Goal: Transaction & Acquisition: Register for event/course

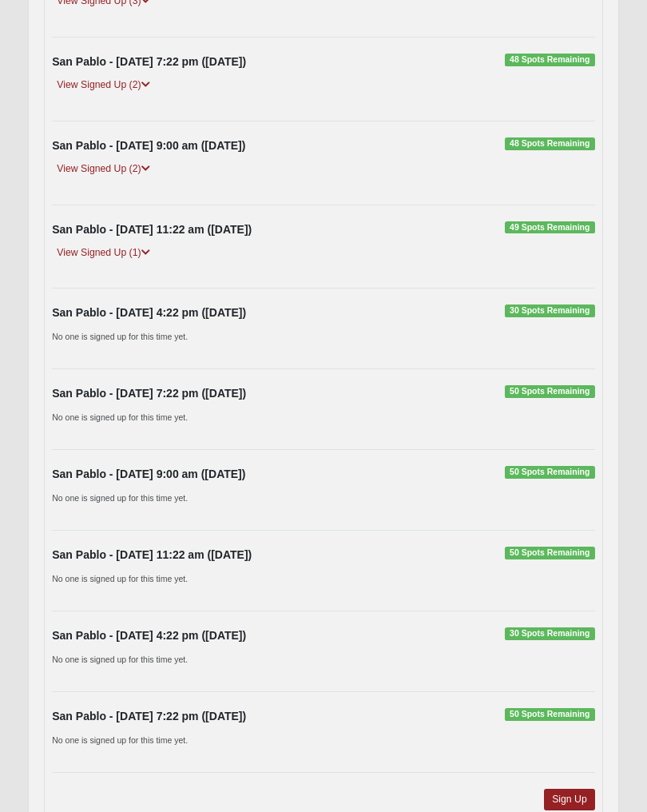
scroll to position [960, 0]
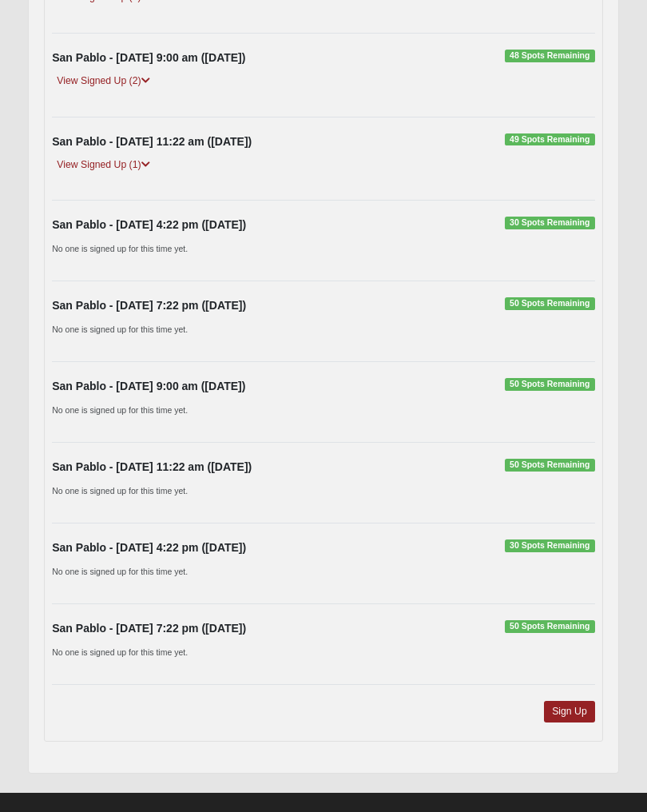
click at [577, 709] on link "Sign Up" at bounding box center [569, 712] width 51 height 22
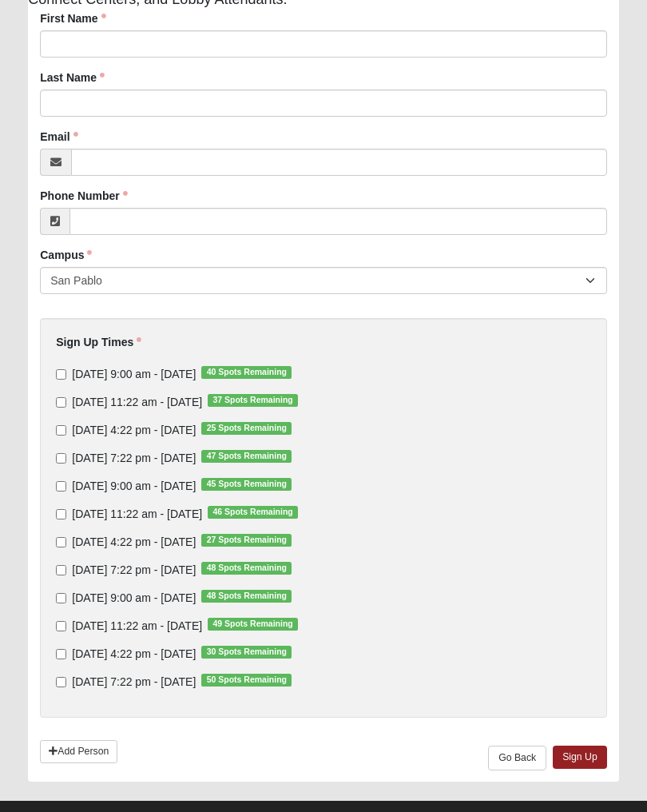
scroll to position [229, 0]
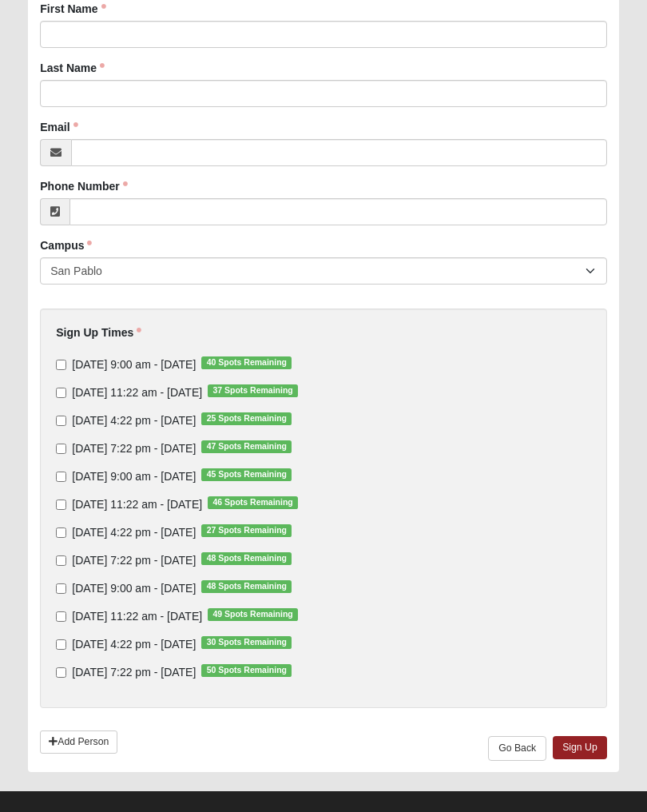
click at [66, 424] on input "[DATE] 4:22 pm - [DATE] 25 Spots Remaining" at bounding box center [61, 421] width 10 height 10
checkbox input "true"
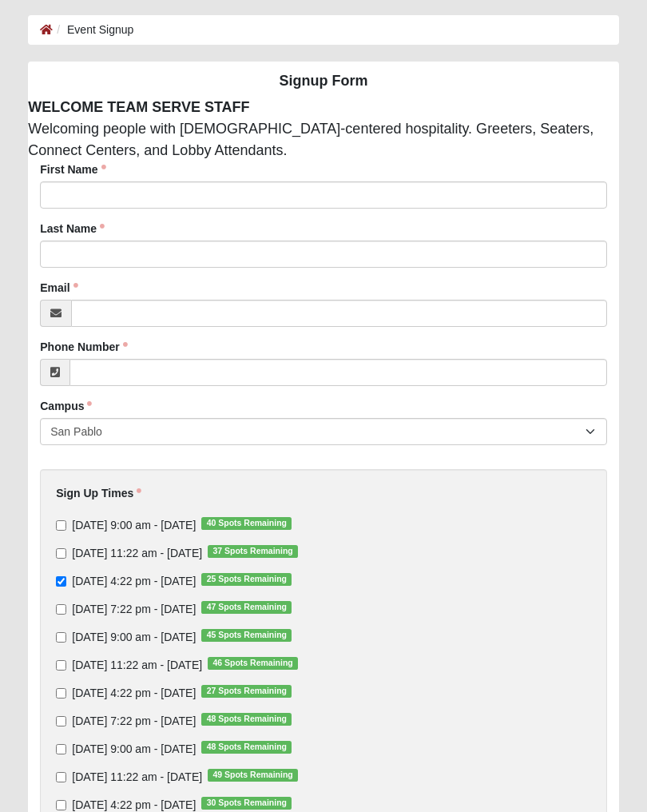
scroll to position [54, 0]
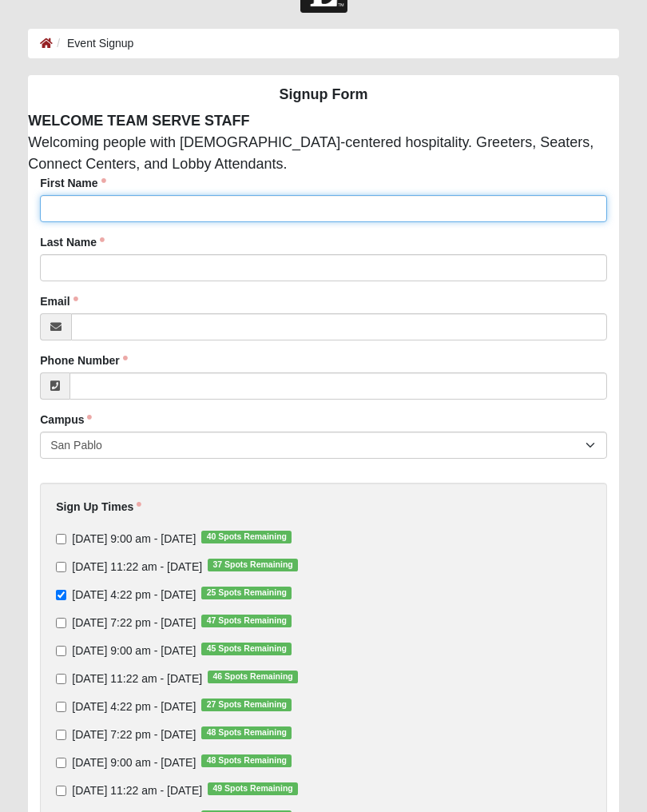
click at [79, 205] on input "First Name" at bounding box center [323, 209] width 567 height 27
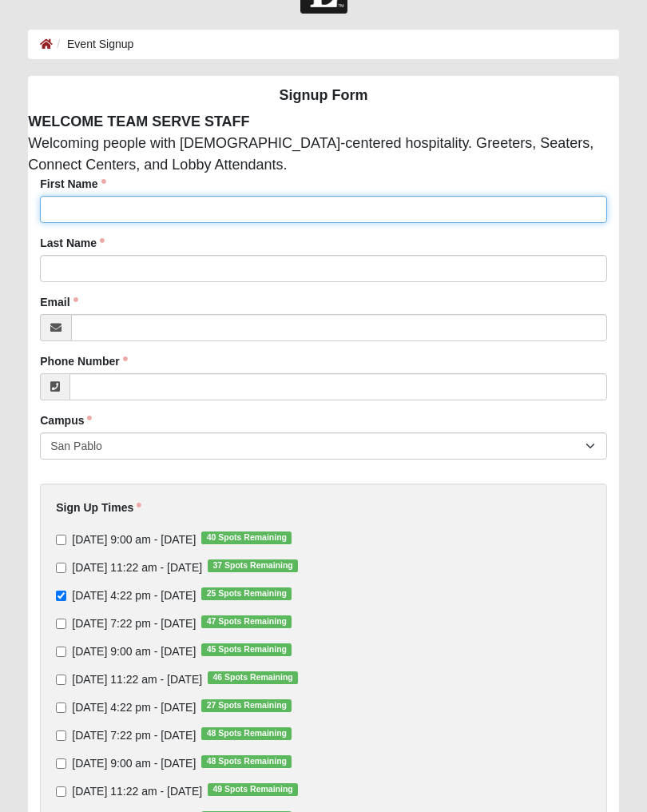
type input "[PERSON_NAME]"
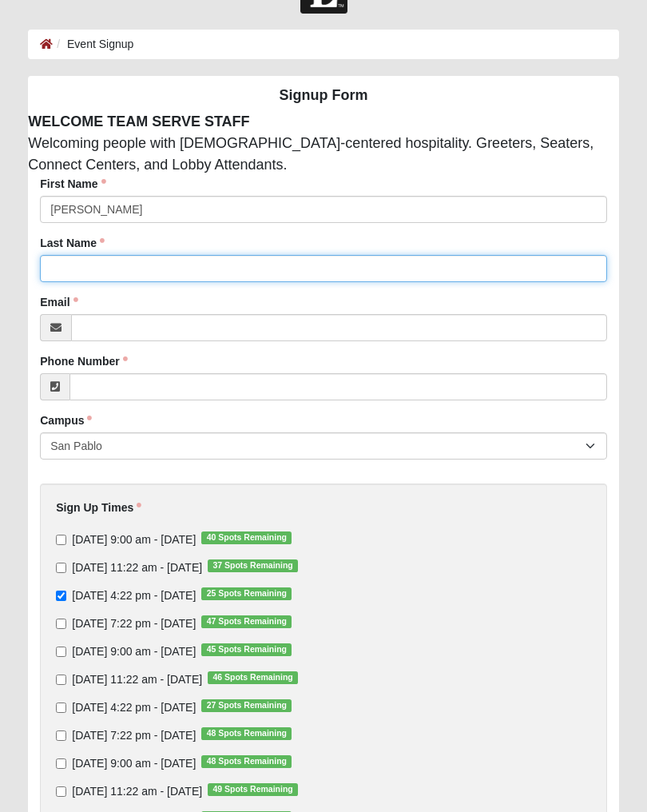
type input "[PERSON_NAME]"
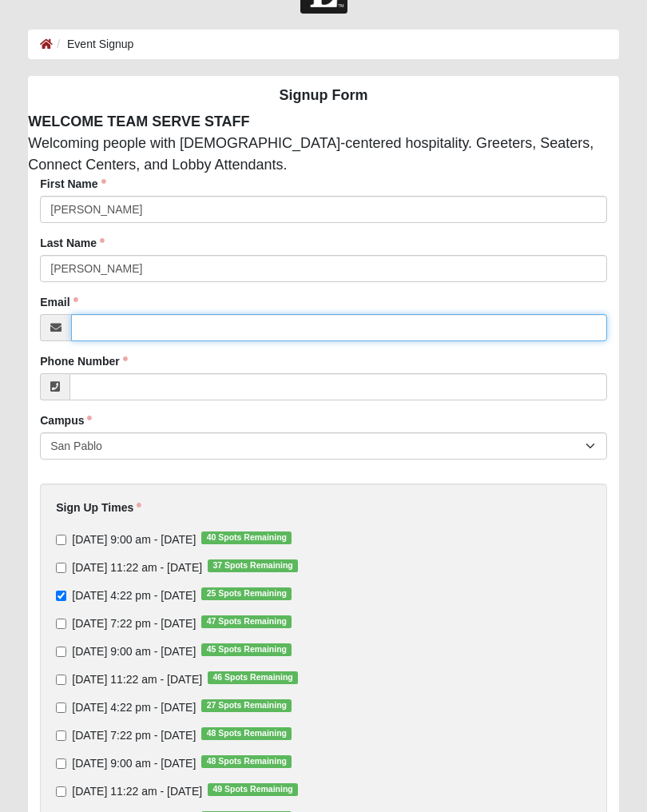
type input "[EMAIL_ADDRESS][DOMAIN_NAME]"
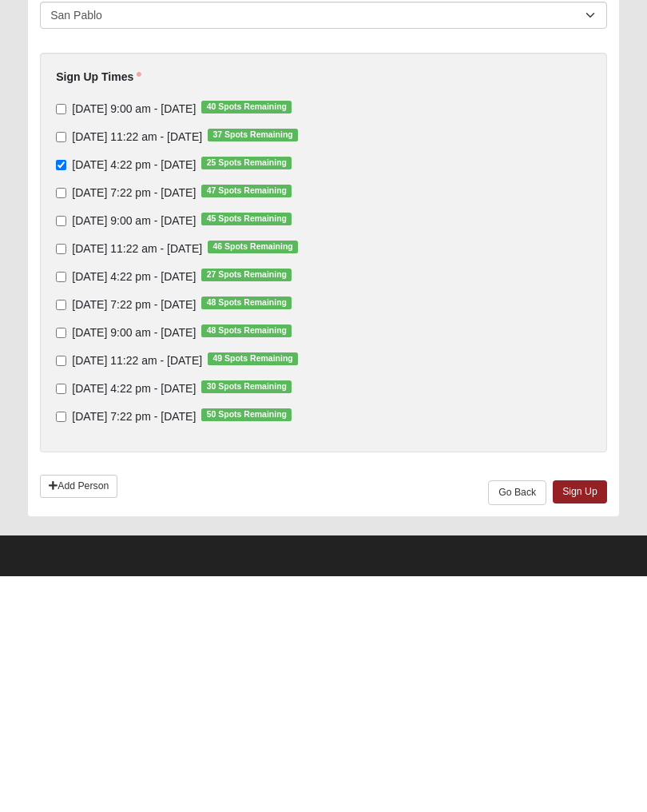
click at [87, 710] on link "Add Person" at bounding box center [79, 721] width 78 height 23
type input "[PHONE_NUMBER]"
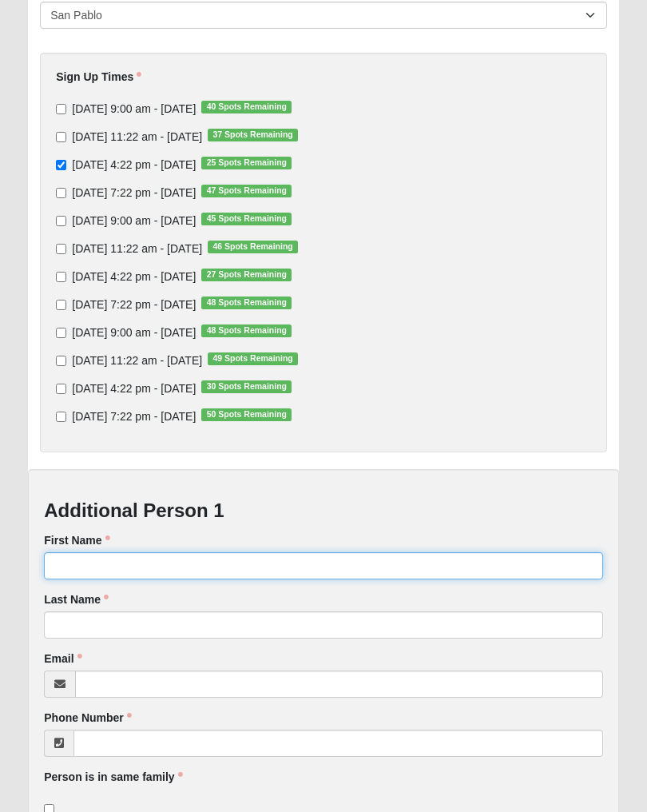
click at [116, 568] on input "First Name" at bounding box center [323, 565] width 559 height 27
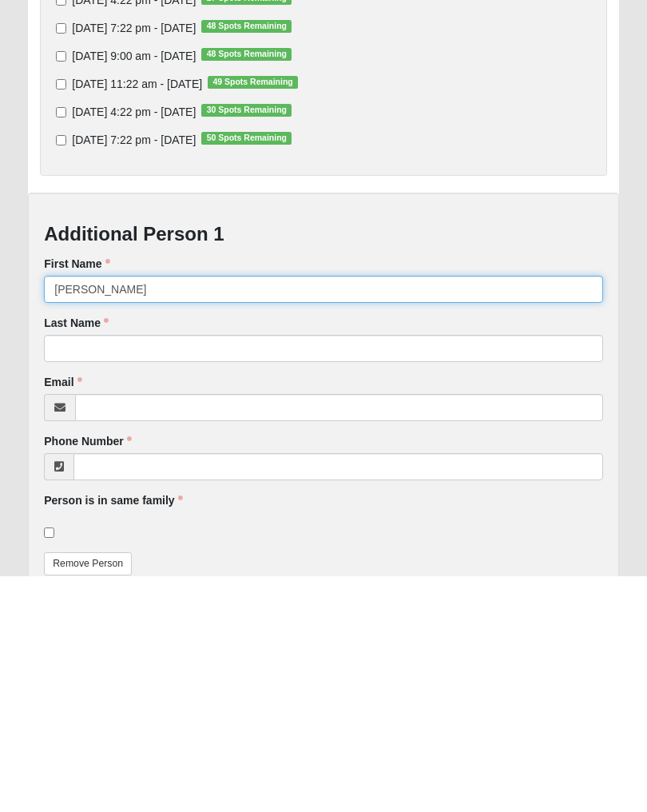
type input "Joseph"
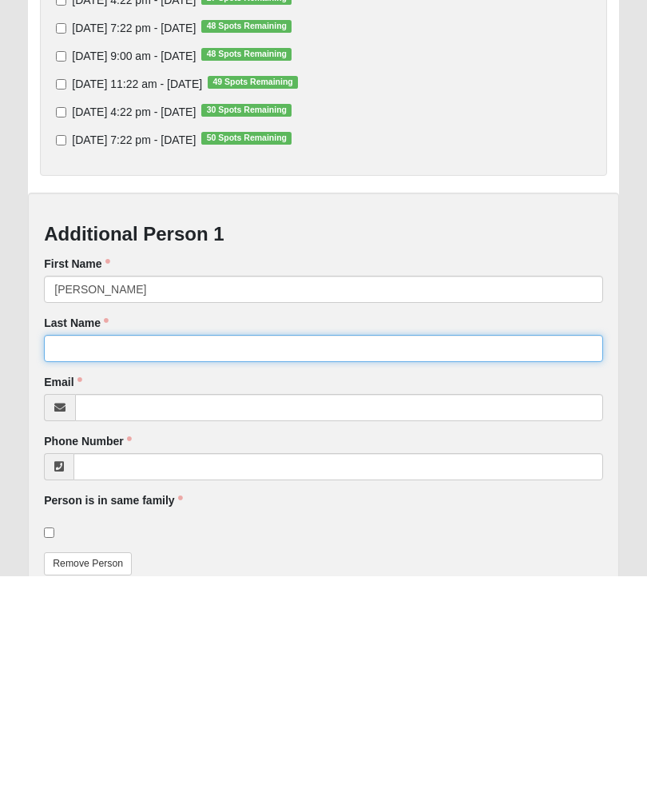
click at [113, 571] on input "Last Name" at bounding box center [323, 584] width 559 height 27
type input "Wilson"
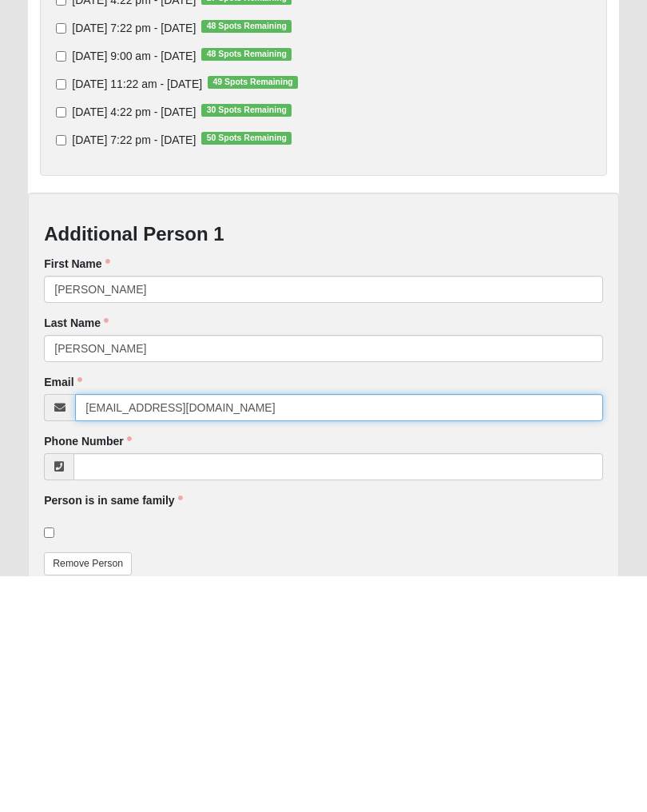
type input "jdwil@aol.com"
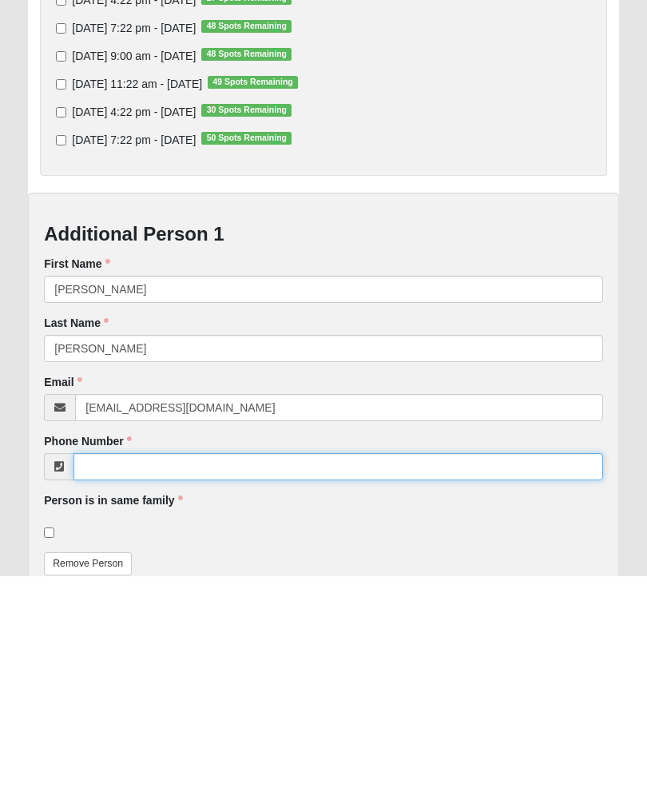
click at [114, 689] on input "Phone Number" at bounding box center [339, 702] width 530 height 27
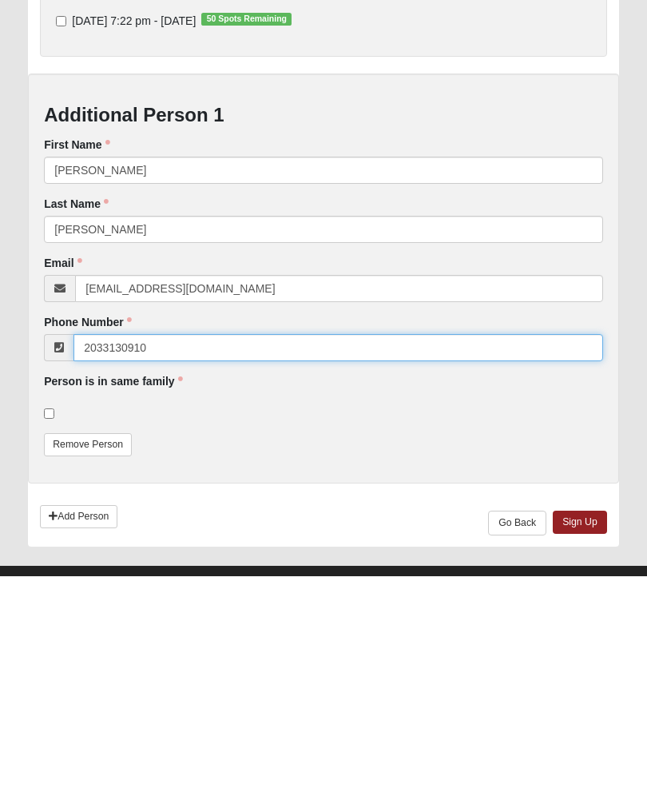
scroll to position [647, 0]
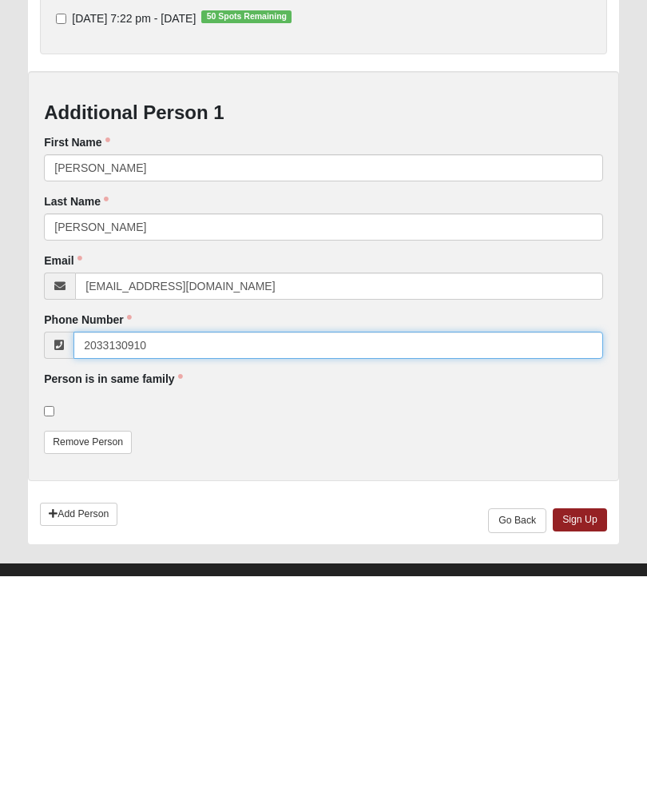
type input "2033130910"
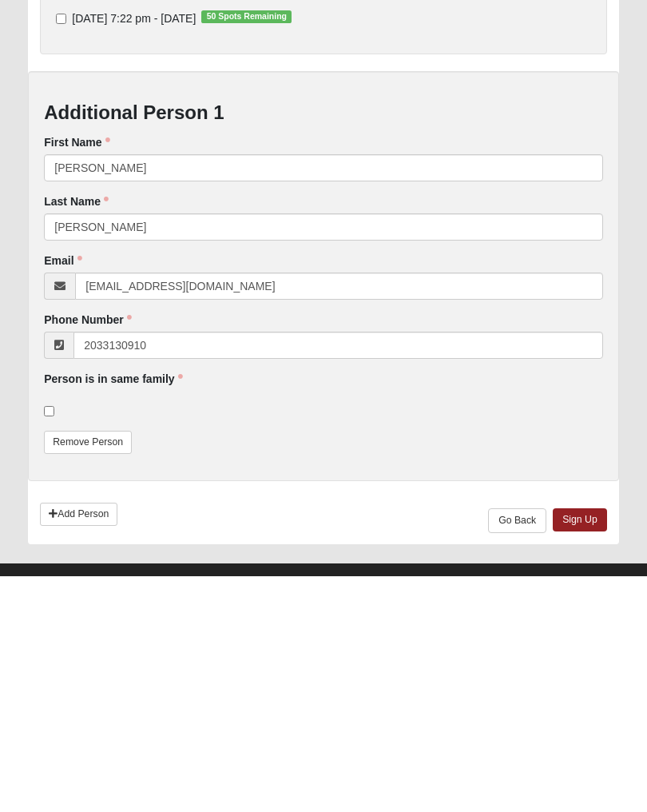
click at [54, 639] on label at bounding box center [53, 647] width 19 height 16
click at [54, 642] on input "checkbox" at bounding box center [49, 647] width 10 height 10
checkbox input "true"
type input "(203) 313-0910"
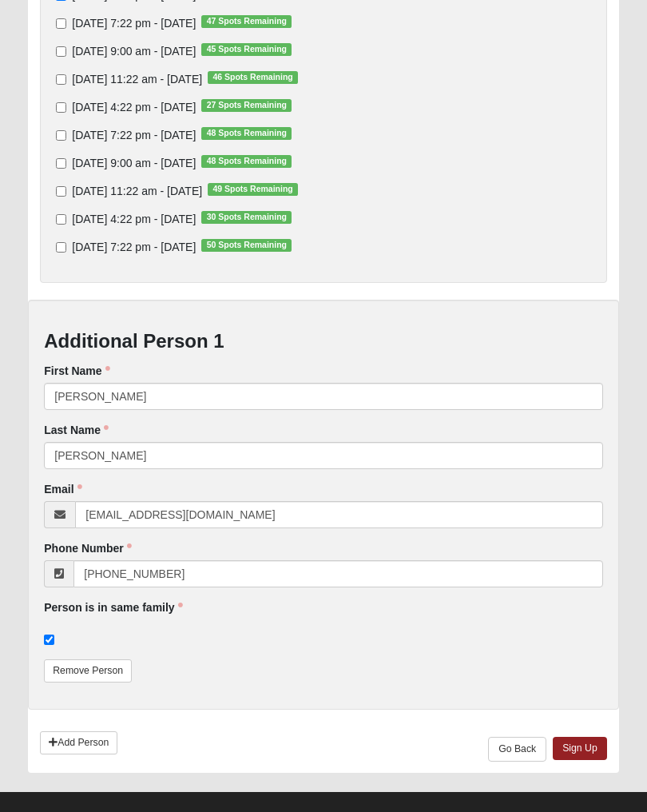
click at [583, 756] on link "Sign Up" at bounding box center [580, 748] width 54 height 23
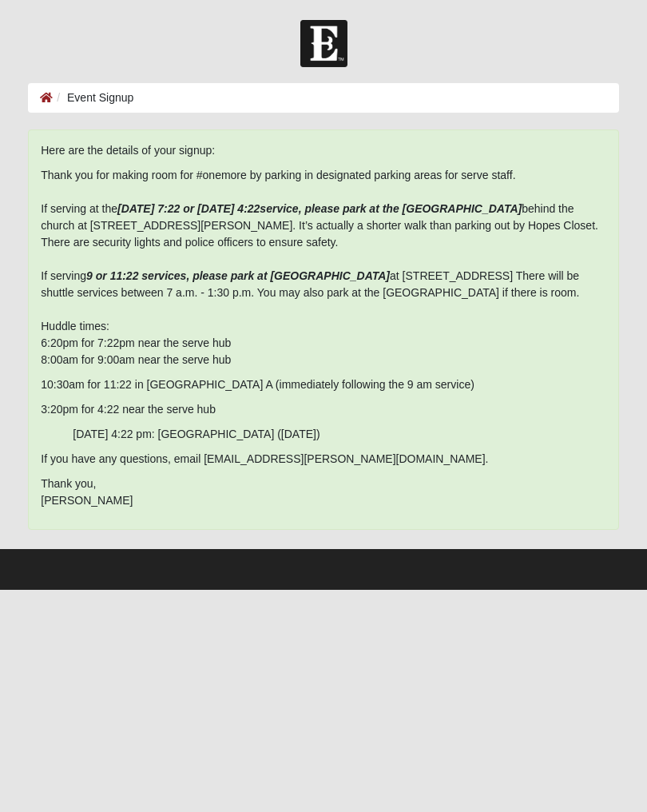
scroll to position [0, 0]
